Goal: Task Accomplishment & Management: Manage account settings

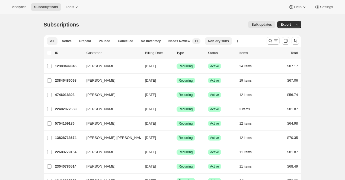
click at [227, 41] on span "Non-dry subs" at bounding box center [218, 41] width 21 height 4
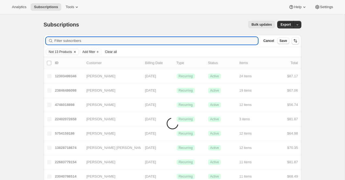
click at [61, 51] on span "Not 13 Products" at bounding box center [60, 52] width 23 height 4
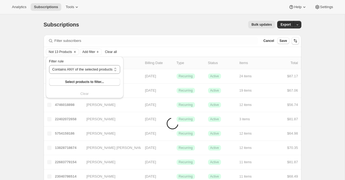
click at [114, 24] on div "Bulk updates" at bounding box center [179, 25] width 189 height 8
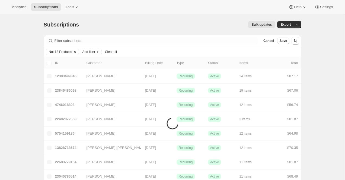
click at [60, 49] on button "Not 13 Products" at bounding box center [59, 52] width 26 height 6
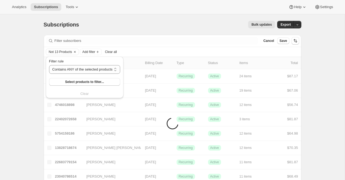
click at [101, 25] on div "Bulk updates" at bounding box center [179, 25] width 189 height 8
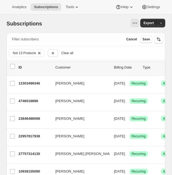
click at [52, 52] on icon "Add filter" at bounding box center [52, 52] width 5 height 5
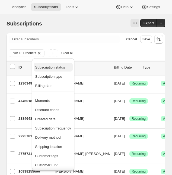
click at [54, 67] on span "Subscription status" at bounding box center [50, 67] width 30 height 4
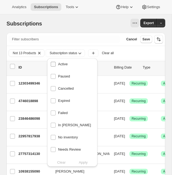
click at [63, 65] on span "Active" at bounding box center [62, 64] width 9 height 4
click at [56, 65] on input "Active" at bounding box center [53, 64] width 5 height 5
checkbox input "true"
click at [81, 161] on span "Apply" at bounding box center [83, 162] width 9 height 5
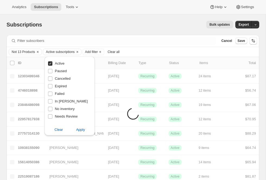
click at [179, 19] on div "Subscriptions. This page is ready Subscriptions Bulk updates More actions Bulk …" at bounding box center [133, 24] width 252 height 21
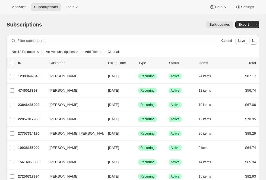
drag, startPoint x: 241, startPoint y: 26, endPoint x: 233, endPoint y: 33, distance: 10.8
click at [233, 33] on div "Subscriptions. This page is ready Subscriptions Bulk updates More actions Bulk …" at bounding box center [133, 24] width 252 height 21
click at [70, 30] on div "Subscriptions. This page is ready Subscriptions Bulk updates More actions Bulk …" at bounding box center [133, 24] width 252 height 21
click at [89, 52] on button "Add filter" at bounding box center [93, 52] width 22 height 7
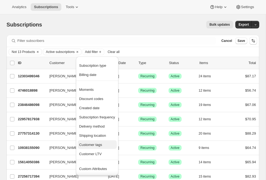
click at [96, 143] on span "Customer tags" at bounding box center [90, 145] width 23 height 4
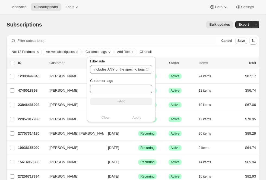
click at [115, 31] on div "Subscriptions. This page is ready Subscriptions Bulk updates More actions Bulk …" at bounding box center [133, 24] width 252 height 21
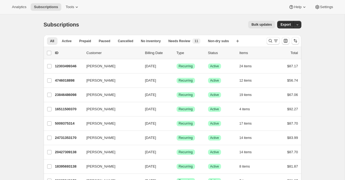
click at [150, 30] on div "Subscriptions. This page is ready Subscriptions Bulk updates More actions Bulk …" at bounding box center [172, 24] width 257 height 21
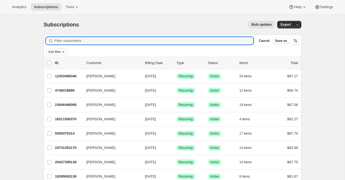
click at [61, 51] on span "Add filter" at bounding box center [54, 52] width 13 height 4
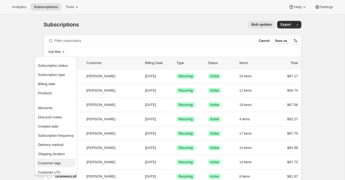
click at [64, 164] on span "Customer tags" at bounding box center [56, 163] width 36 height 5
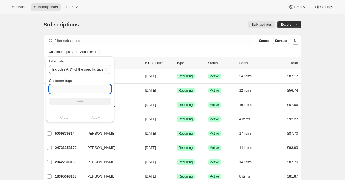
click at [61, 86] on input "Customer tags" at bounding box center [80, 89] width 62 height 9
paste input "fb_sep_free_oatmilk"
type input "fb_sep_free_oatmilk"
click at [83, 104] on button "+Add" at bounding box center [80, 102] width 62 height 8
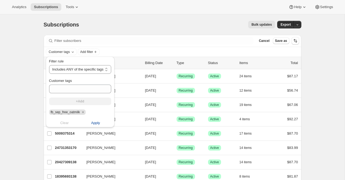
click at [97, 124] on span "Apply" at bounding box center [95, 123] width 9 height 5
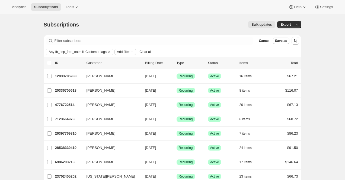
click at [129, 51] on span "Add filter" at bounding box center [123, 52] width 13 height 4
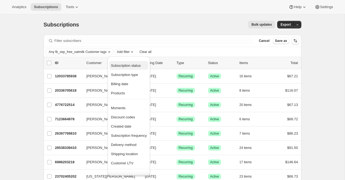
click at [131, 64] on span "Subscription status" at bounding box center [126, 66] width 30 height 4
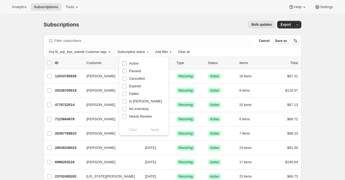
click at [131, 64] on span "Active" at bounding box center [133, 64] width 9 height 4
click at [127, 64] on input "Active" at bounding box center [124, 64] width 4 height 4
checkbox input "true"
click at [152, 131] on span "Apply" at bounding box center [154, 129] width 9 height 5
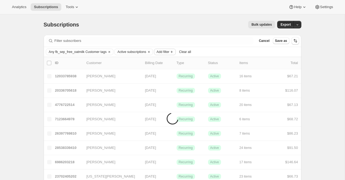
click at [169, 50] on span "Add filter" at bounding box center [162, 52] width 13 height 4
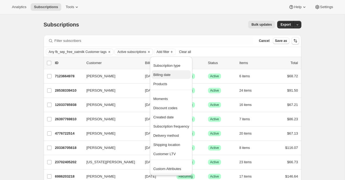
click at [172, 75] on span "Billing date" at bounding box center [171, 74] width 36 height 5
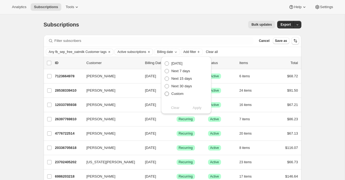
click at [175, 93] on span "Custom" at bounding box center [177, 94] width 12 height 4
click at [165, 92] on input "Custom" at bounding box center [164, 92] width 0 height 0
radio input "true"
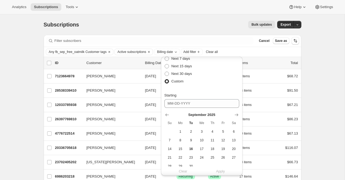
scroll to position [17, 0]
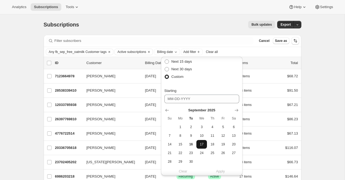
click at [202, 143] on span "17" at bounding box center [201, 145] width 6 height 4
type input "09-17-2025"
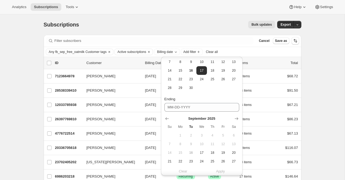
scroll to position [110, 0]
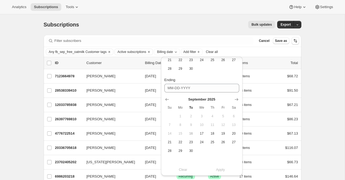
click at [217, 171] on div "Clear Apply" at bounding box center [201, 169] width 75 height 5
click at [235, 100] on icon "Show next month, October 2025" at bounding box center [236, 99] width 5 height 5
click at [235, 100] on icon "Show next month, November 2025" at bounding box center [236, 99] width 5 height 5
click at [235, 100] on icon "Show next month, December 2025" at bounding box center [236, 99] width 5 height 5
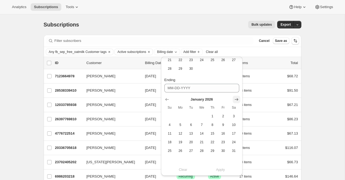
click at [235, 100] on icon "Show next month, February 2026" at bounding box center [236, 99] width 5 height 5
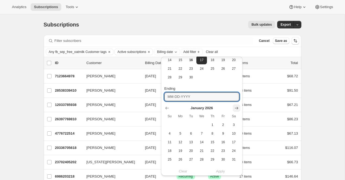
click at [235, 100] on input "Ending" at bounding box center [201, 97] width 75 height 9
click at [236, 111] on icon "Show next month, March 2026" at bounding box center [236, 108] width 5 height 5
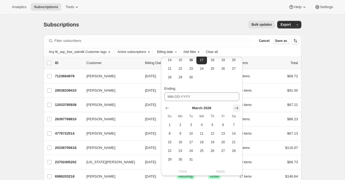
click at [236, 111] on icon "Show next month, April 2026" at bounding box center [236, 108] width 5 height 5
click at [236, 111] on icon "Show next month, May 2026" at bounding box center [236, 108] width 5 height 5
click at [236, 111] on icon "Show next month, July 2026" at bounding box center [236, 108] width 5 height 5
click at [236, 111] on icon "Show next month, August 2026" at bounding box center [236, 108] width 5 height 5
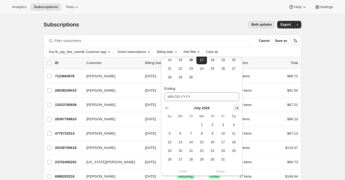
click at [236, 111] on icon "Show next month, August 2026" at bounding box center [236, 108] width 5 height 5
click at [236, 111] on icon "Show next month, October 2026" at bounding box center [236, 108] width 5 height 5
click at [236, 111] on icon "Show next month, December 2026" at bounding box center [236, 108] width 5 height 5
click at [236, 111] on icon "Show next month, January 2027" at bounding box center [236, 108] width 5 height 5
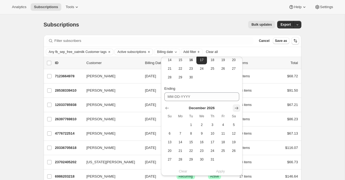
click at [236, 111] on icon "Show next month, January 2027" at bounding box center [236, 108] width 5 height 5
click at [236, 111] on icon "Show next month, March 2027" at bounding box center [236, 108] width 5 height 5
click at [236, 111] on icon "Show next month, April 2027" at bounding box center [236, 108] width 5 height 5
click at [236, 160] on span "29" at bounding box center [233, 160] width 6 height 4
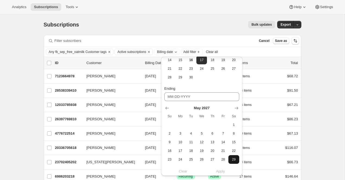
type input "05-29-2027"
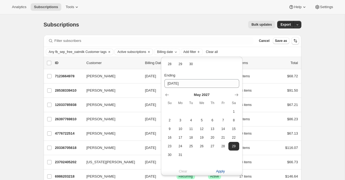
click at [218, 170] on span "Apply" at bounding box center [220, 171] width 9 height 5
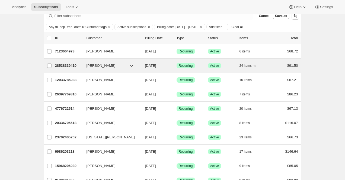
scroll to position [0, 0]
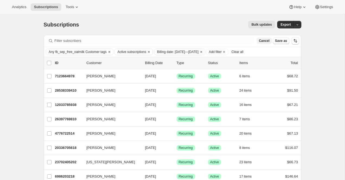
click at [264, 42] on span "Cancel" at bounding box center [263, 41] width 11 height 4
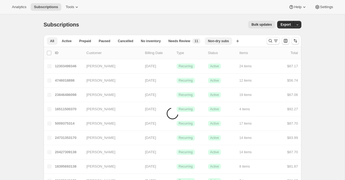
click at [220, 41] on span "Non-dry subs" at bounding box center [218, 41] width 21 height 4
click at [273, 39] on icon "Search and filter results" at bounding box center [275, 40] width 5 height 5
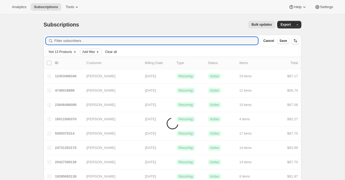
click at [94, 51] on span "Add filter" at bounding box center [88, 52] width 13 height 4
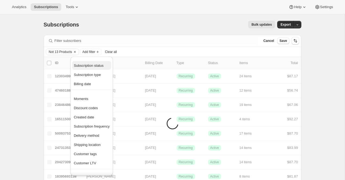
click at [95, 65] on span "Subscription status" at bounding box center [89, 66] width 30 height 4
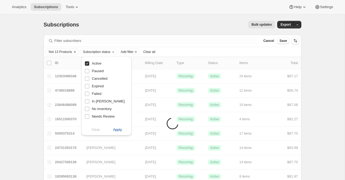
click at [116, 131] on span "Apply" at bounding box center [117, 129] width 9 height 5
click at [139, 52] on icon "Add filter" at bounding box center [137, 52] width 4 height 4
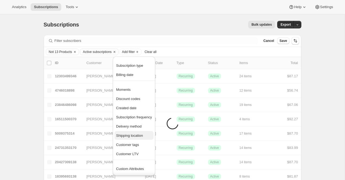
scroll to position [8, 0]
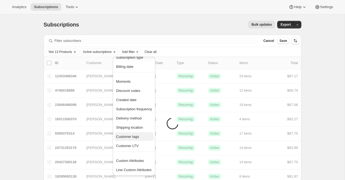
click at [135, 136] on span "Customer tags" at bounding box center [127, 137] width 23 height 4
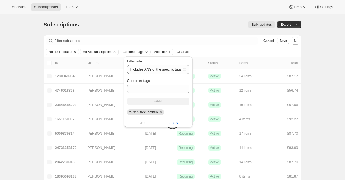
click at [155, 112] on span "fb_sep_free_oatmilk" at bounding box center [143, 113] width 29 height 4
copy span "fb_sep_free_oatmilk"
click at [162, 111] on icon "Remove fb_sep_free_oatmilk" at bounding box center [161, 112] width 5 height 5
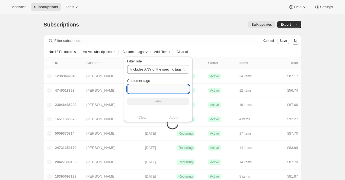
click at [156, 89] on input "Customer tags" at bounding box center [158, 89] width 62 height 9
paste input "fb_sep_free_oatmilk"
type input "fb_sep_free_oatmilk"
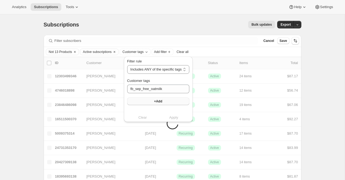
click at [162, 102] on span "+Add" at bounding box center [158, 101] width 8 height 4
click at [175, 123] on span "Apply" at bounding box center [173, 123] width 9 height 5
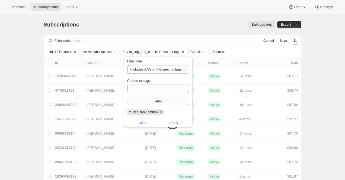
click at [203, 51] on span "Add filter" at bounding box center [196, 52] width 13 height 4
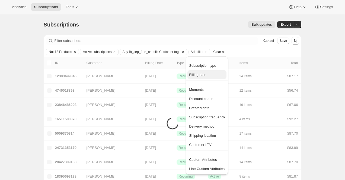
click at [206, 72] on span "Billing date" at bounding box center [207, 74] width 36 height 5
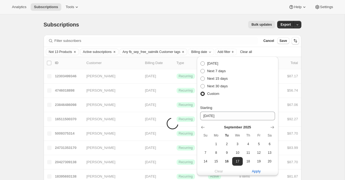
click at [260, 101] on div "Next billing date Today Next 7 days Next 15 days Next 30 days Custom Starting 0…" at bounding box center [237, 172] width 75 height 226
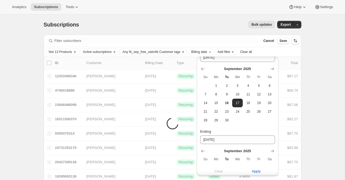
scroll to position [110, 0]
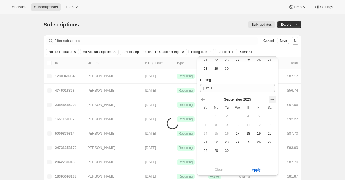
click at [272, 100] on icon "Show next month, October 2025" at bounding box center [271, 99] width 5 height 5
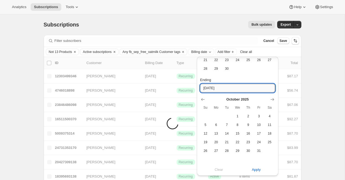
click at [245, 88] on input "05-29-2027" at bounding box center [237, 88] width 75 height 9
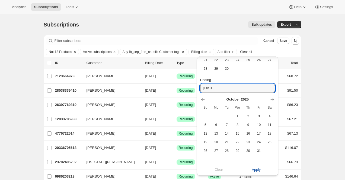
type input "05-29-2029"
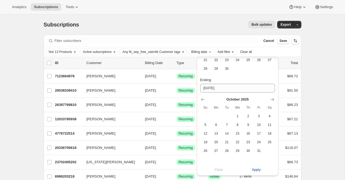
click at [259, 169] on span "Apply" at bounding box center [255, 169] width 9 height 5
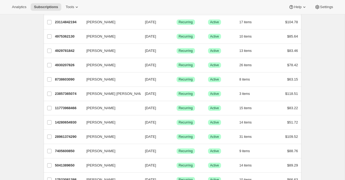
scroll to position [0, 0]
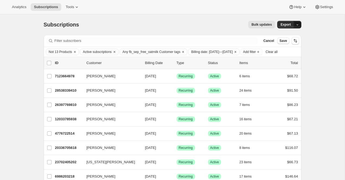
click at [298, 27] on button "button" at bounding box center [297, 25] width 8 height 8
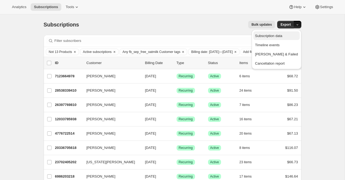
click at [282, 37] on span "Subscription data" at bounding box center [268, 36] width 27 height 4
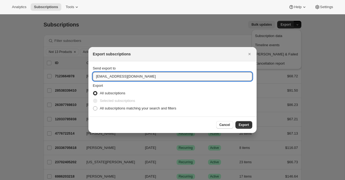
click at [178, 74] on input "care@uponafarm.com" at bounding box center [172, 76] width 159 height 9
type input "brian@awtomic.com"
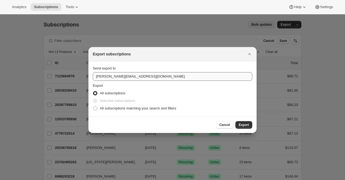
click at [93, 106] on input "All subscriptions matching your search and filters" at bounding box center [93, 106] width 0 height 0
radio input "true"
click at [235, 121] on button "Export" at bounding box center [243, 125] width 17 height 8
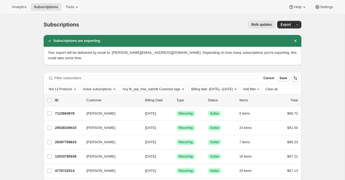
click at [258, 27] on button "Bulk updates" at bounding box center [261, 25] width 27 height 8
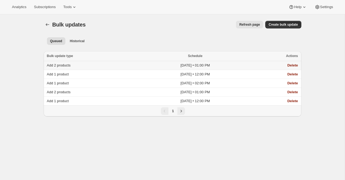
click at [66, 65] on span "Add 2 products" at bounding box center [59, 65] width 24 height 4
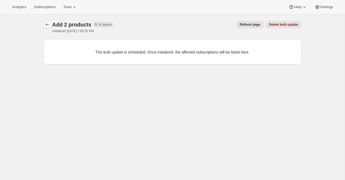
click at [46, 23] on icon "button" at bounding box center [47, 24] width 5 height 5
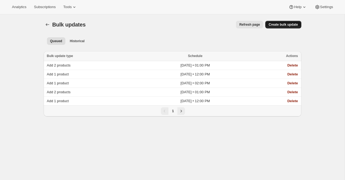
click at [286, 25] on span "Create bulk update" at bounding box center [282, 24] width 29 height 4
select select "06"
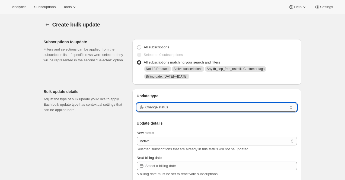
click at [157, 108] on input "Change status" at bounding box center [216, 107] width 142 height 9
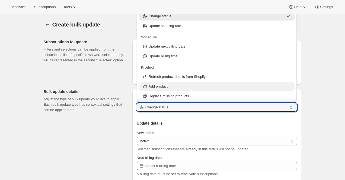
click at [180, 84] on div "Add product" at bounding box center [216, 86] width 149 height 5
type input "Add product"
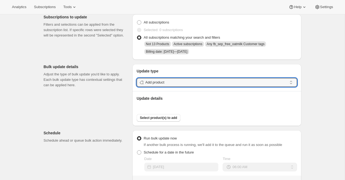
scroll to position [34, 0]
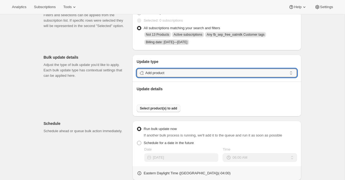
click at [147, 109] on span "Select product(s) to add" at bounding box center [158, 108] width 37 height 4
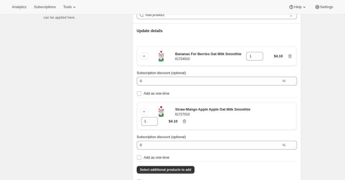
scroll to position [93, 0]
click at [166, 156] on span "Add as one-time" at bounding box center [157, 157] width 26 height 4
click at [141, 156] on input "Add as one-time" at bounding box center [139, 157] width 4 height 4
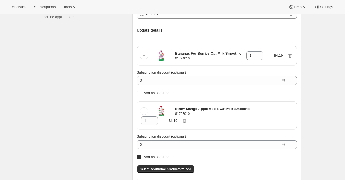
checkbox input "true"
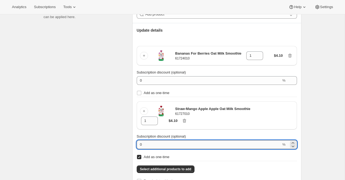
click at [190, 146] on input "0" at bounding box center [209, 145] width 144 height 9
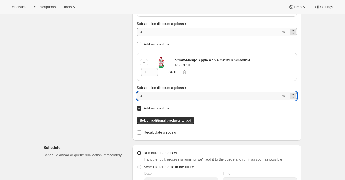
scroll to position [145, 0]
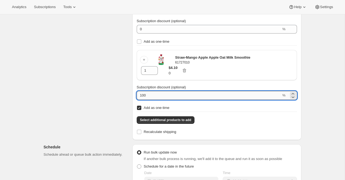
type input "100"
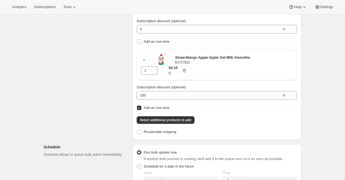
click at [112, 73] on div "Subscriptions to update Filters and selections can be applied from the subscrip…" at bounding box center [170, 104] width 262 height 429
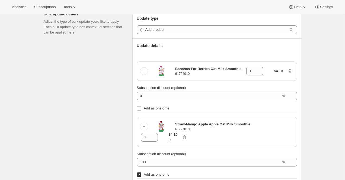
scroll to position [78, 0]
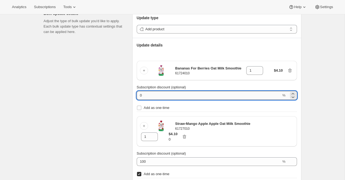
click at [153, 95] on input "0" at bounding box center [209, 95] width 144 height 9
type input "100"
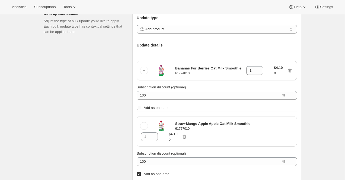
click at [138, 109] on input "Add as one-time" at bounding box center [139, 108] width 4 height 4
checkbox input "true"
click at [120, 107] on div "Subscriptions to update Filters and selections can be applied from the subscrip…" at bounding box center [170, 171] width 262 height 429
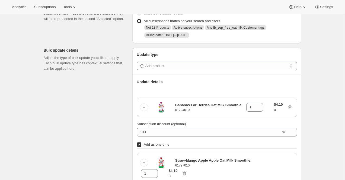
scroll to position [41, 0]
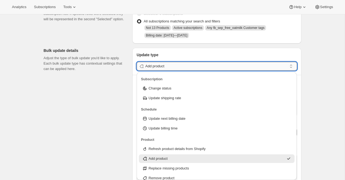
click at [166, 63] on input "Add product" at bounding box center [216, 66] width 142 height 9
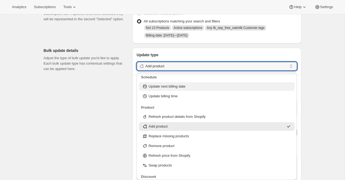
scroll to position [45, 0]
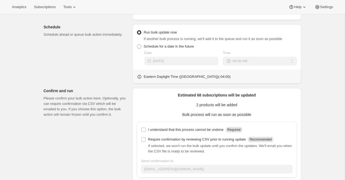
scroll to position [267, 0]
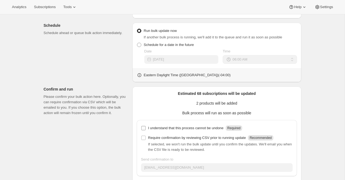
click at [143, 128] on input "I understand that this process cannot be undone Required" at bounding box center [143, 128] width 4 height 4
checkbox input "true"
click at [143, 137] on input "Require confirmation by reviewing CSV prior to running update Recommended" at bounding box center [143, 138] width 4 height 4
checkbox input "true"
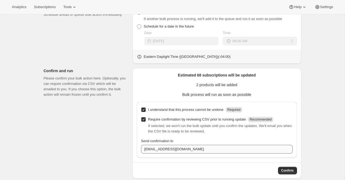
scroll to position [285, 0]
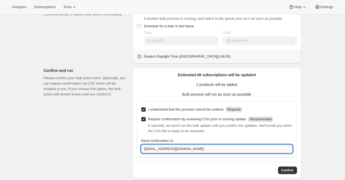
click at [201, 153] on input "care@uponafarm.com" at bounding box center [216, 149] width 151 height 9
type input "brian@awtomic.com"
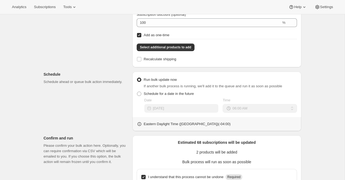
scroll to position [293, 0]
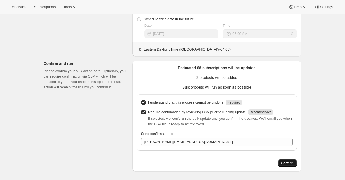
click at [293, 164] on button "Confirm" at bounding box center [287, 164] width 19 height 8
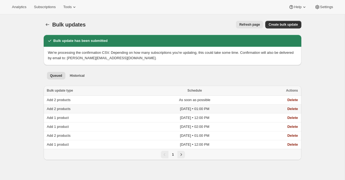
click at [85, 107] on td "Add 2 products" at bounding box center [92, 109] width 97 height 9
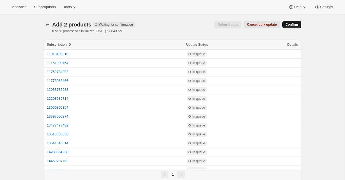
click at [289, 24] on span "Confirm" at bounding box center [291, 24] width 12 height 4
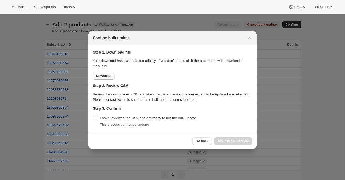
click at [110, 76] on span "Download" at bounding box center [103, 76] width 15 height 4
click at [95, 119] on input "I have reviewed the CSV and am ready to run the bulk update" at bounding box center [95, 118] width 4 height 4
checkbox input "true"
click at [237, 140] on span "Yes, run bulk update" at bounding box center [233, 141] width 32 height 4
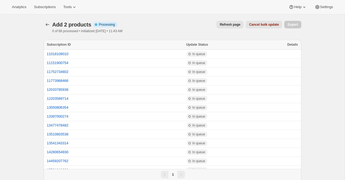
click at [192, 34] on div "Add 2 products. This page is ready Add 2 products Info Partially complete Proce…" at bounding box center [172, 26] width 257 height 25
click at [228, 23] on span "Refresh page" at bounding box center [229, 24] width 21 height 4
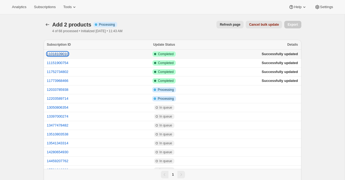
click at [61, 55] on button "11018109010" at bounding box center [58, 54] width 22 height 4
click at [230, 25] on span "Refresh page" at bounding box center [229, 24] width 21 height 4
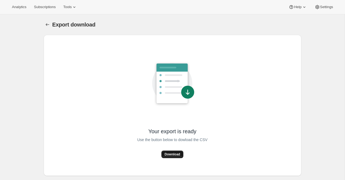
click at [172, 152] on button "Download" at bounding box center [172, 155] width 22 height 8
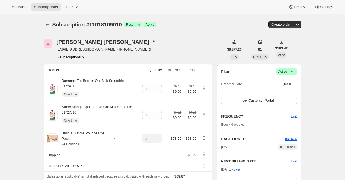
scroll to position [85, 0]
